Goal: Task Accomplishment & Management: Manage account settings

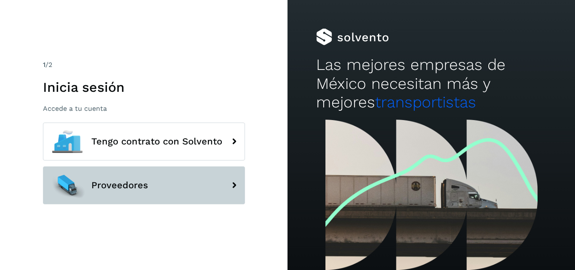
click at [117, 187] on span "Proveedores" at bounding box center [119, 185] width 57 height 10
click at [192, 179] on button "Proveedores" at bounding box center [144, 185] width 202 height 38
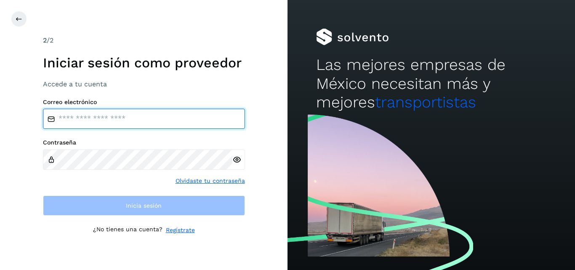
click at [115, 112] on input "email" at bounding box center [144, 119] width 202 height 20
type input "**********"
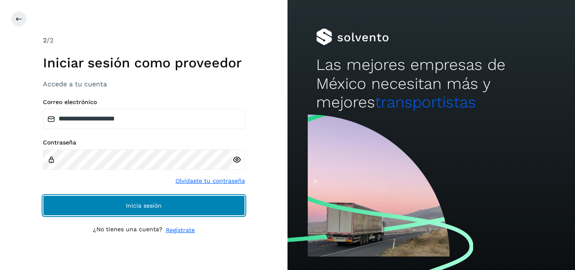
click at [77, 198] on button "Inicia sesión" at bounding box center [144, 205] width 202 height 20
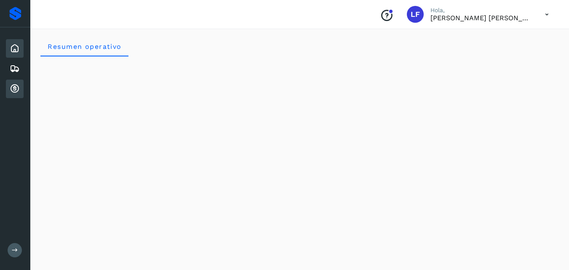
click at [17, 91] on icon at bounding box center [15, 89] width 10 height 10
click at [14, 89] on icon at bounding box center [15, 89] width 10 height 10
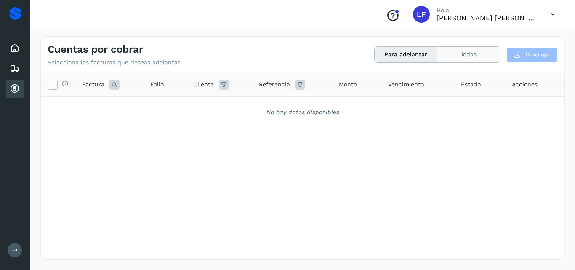
click at [442, 54] on button "Todas" at bounding box center [469, 55] width 62 height 16
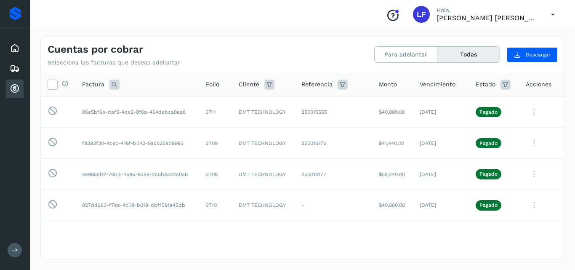
click at [476, 58] on button "Todas" at bounding box center [469, 55] width 62 height 16
